Goal: Task Accomplishment & Management: Use online tool/utility

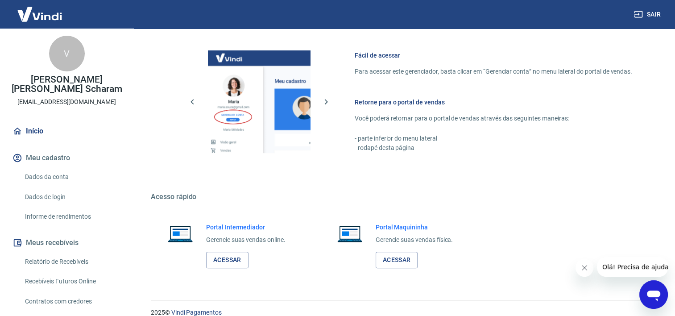
scroll to position [388, 0]
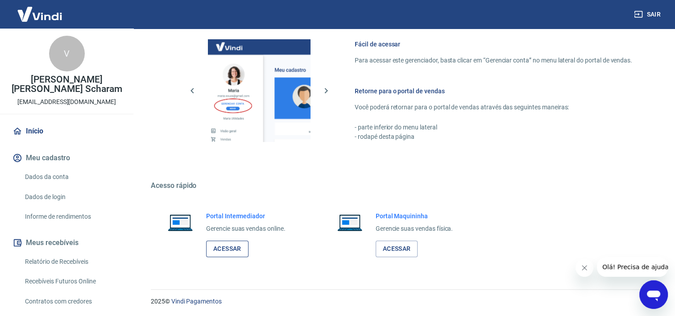
click at [216, 252] on link "Acessar" at bounding box center [227, 248] width 42 height 17
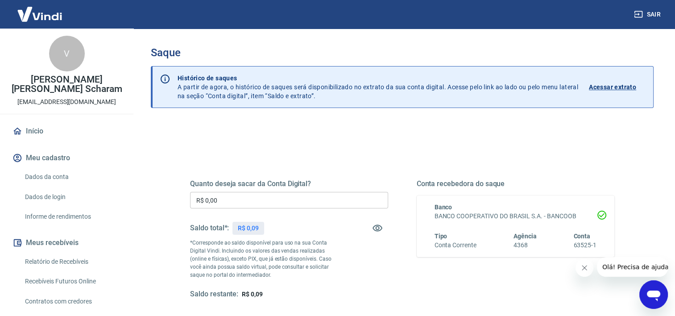
click at [355, 200] on input "R$ 0,00" at bounding box center [289, 200] width 198 height 17
